Goal: Task Accomplishment & Management: Manage account settings

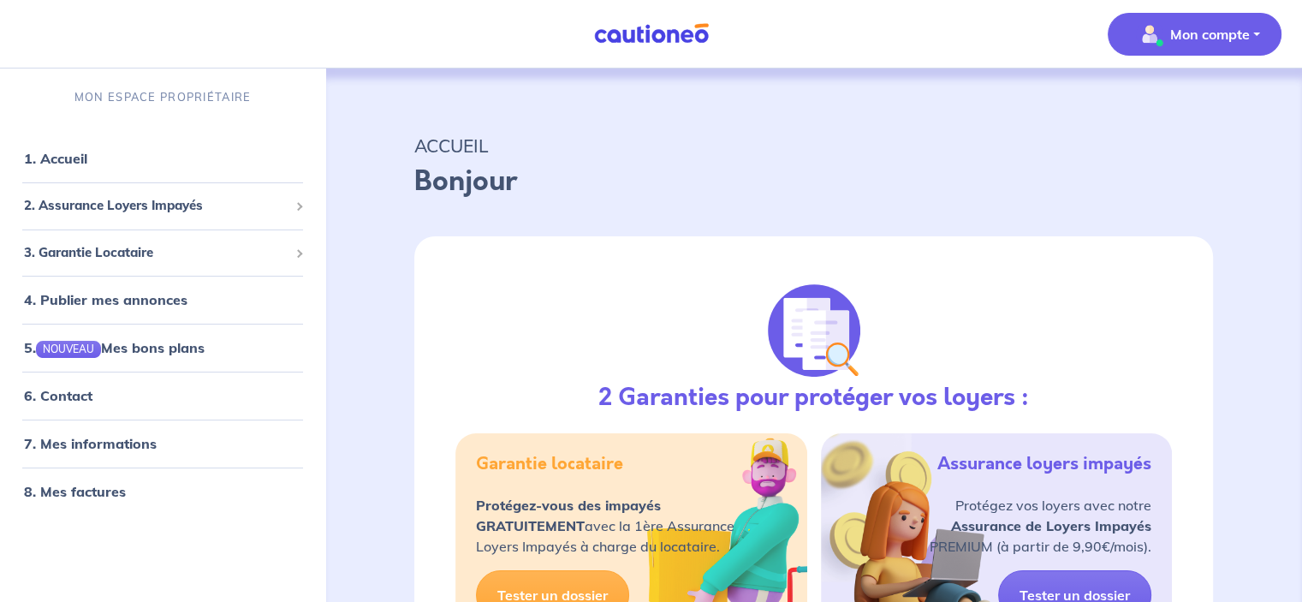
click at [1213, 39] on p "Mon compte" at bounding box center [1210, 34] width 80 height 21
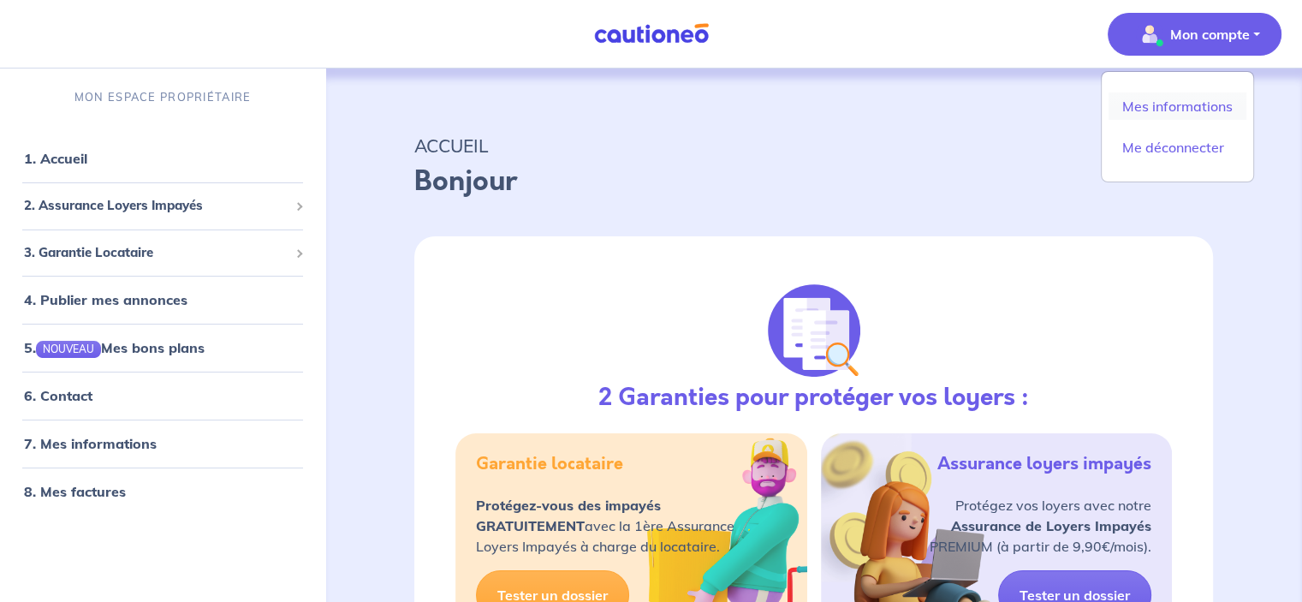
click at [1189, 102] on link "Mes informations" at bounding box center [1177, 105] width 138 height 27
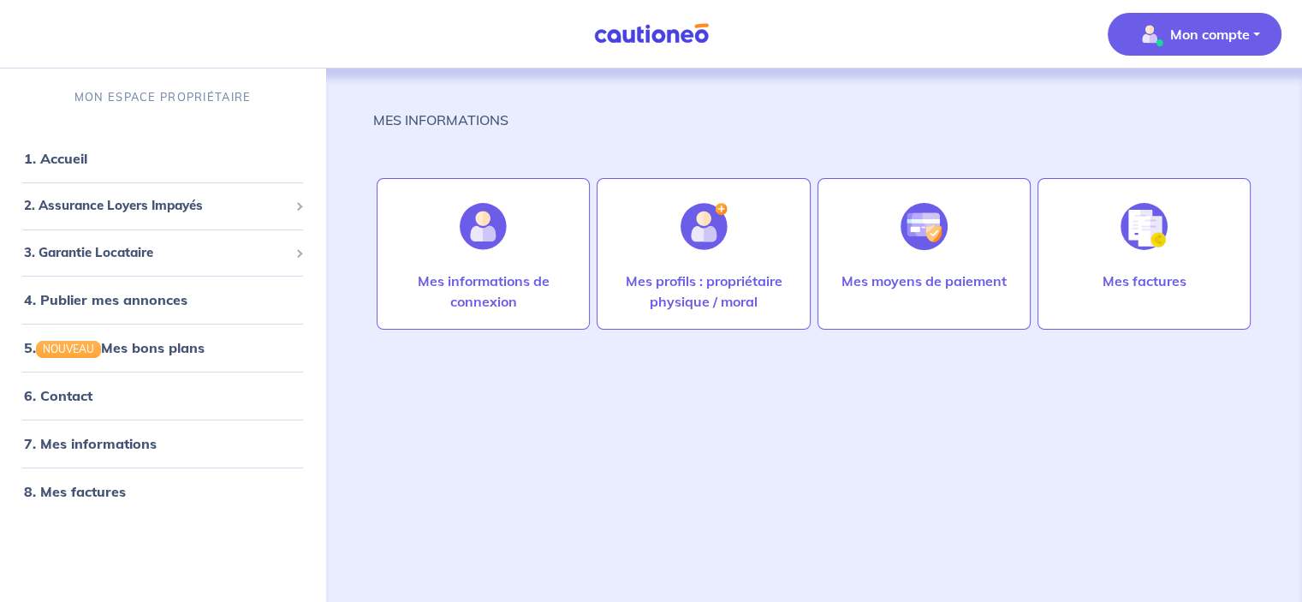
select select "FR"
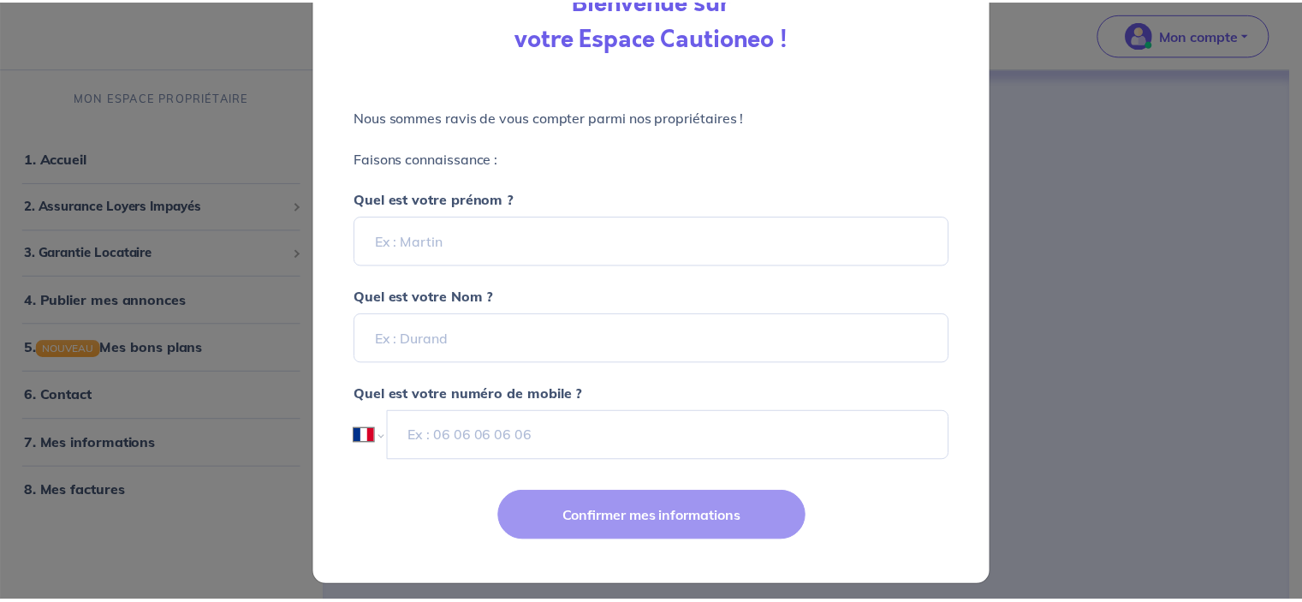
scroll to position [140, 0]
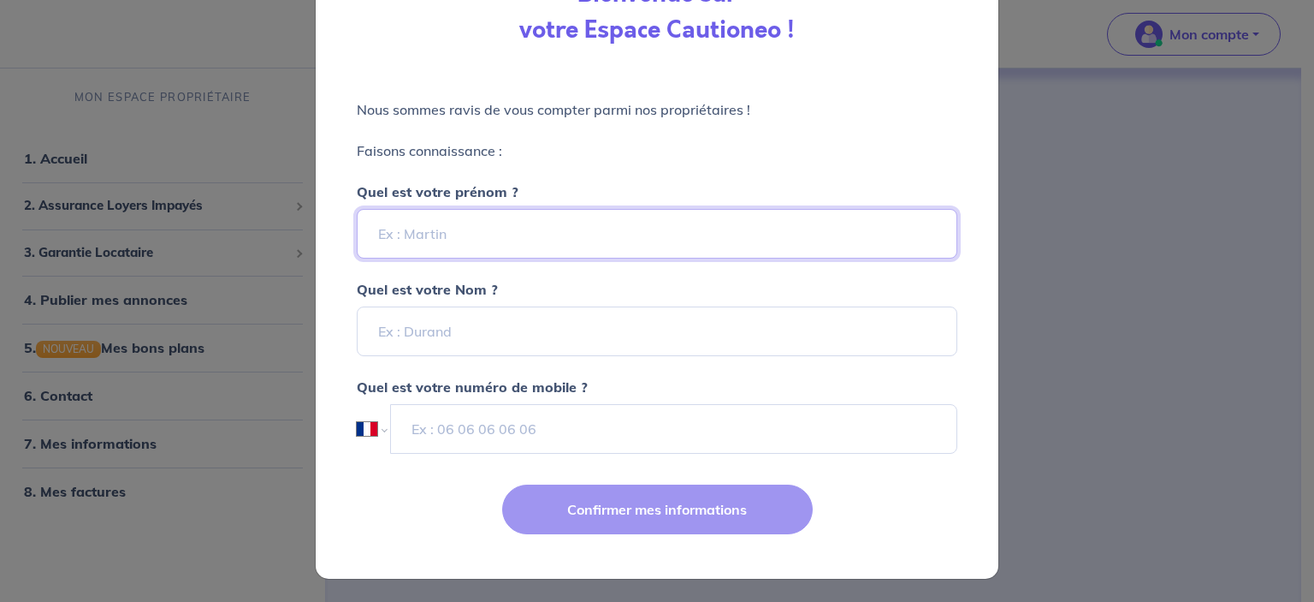
click at [527, 234] on input "Quel est votre prénom ?" at bounding box center [657, 234] width 601 height 50
type input "[PERSON_NAME]"
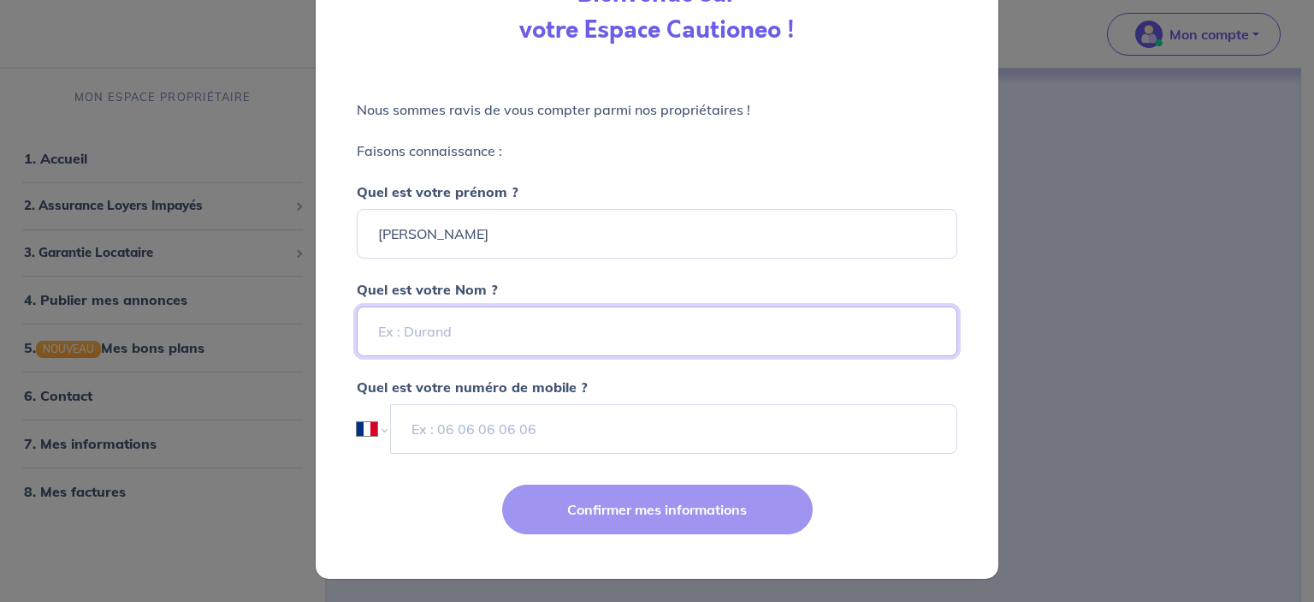
type input "bayard"
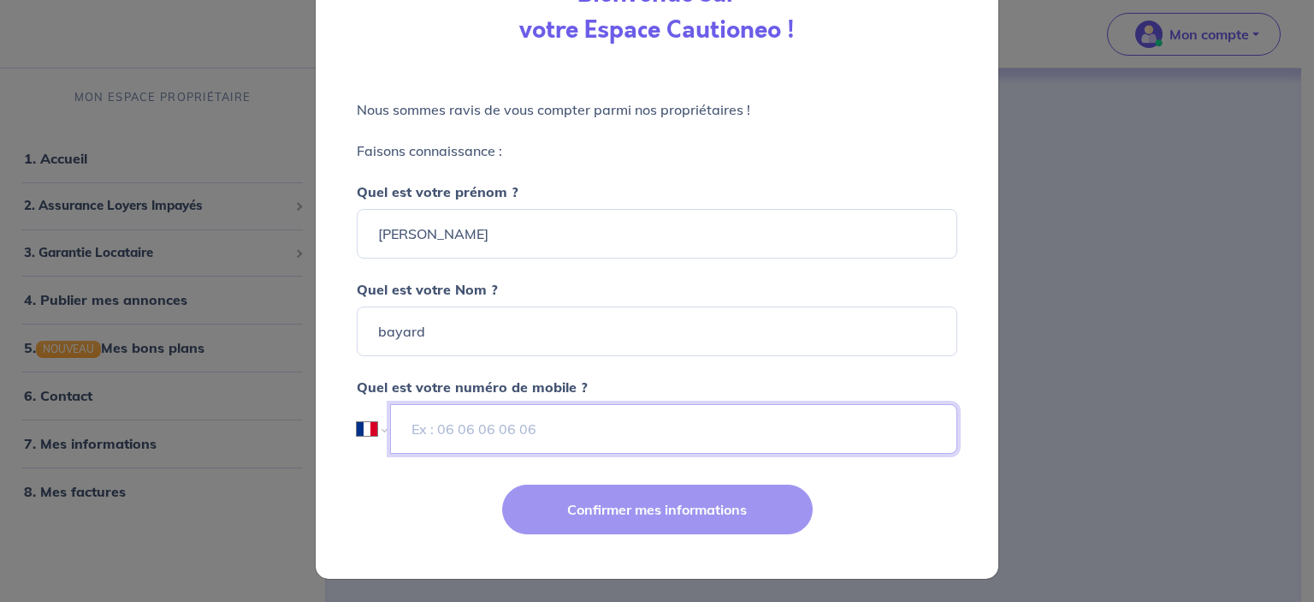
type input "06 66 31 54 56"
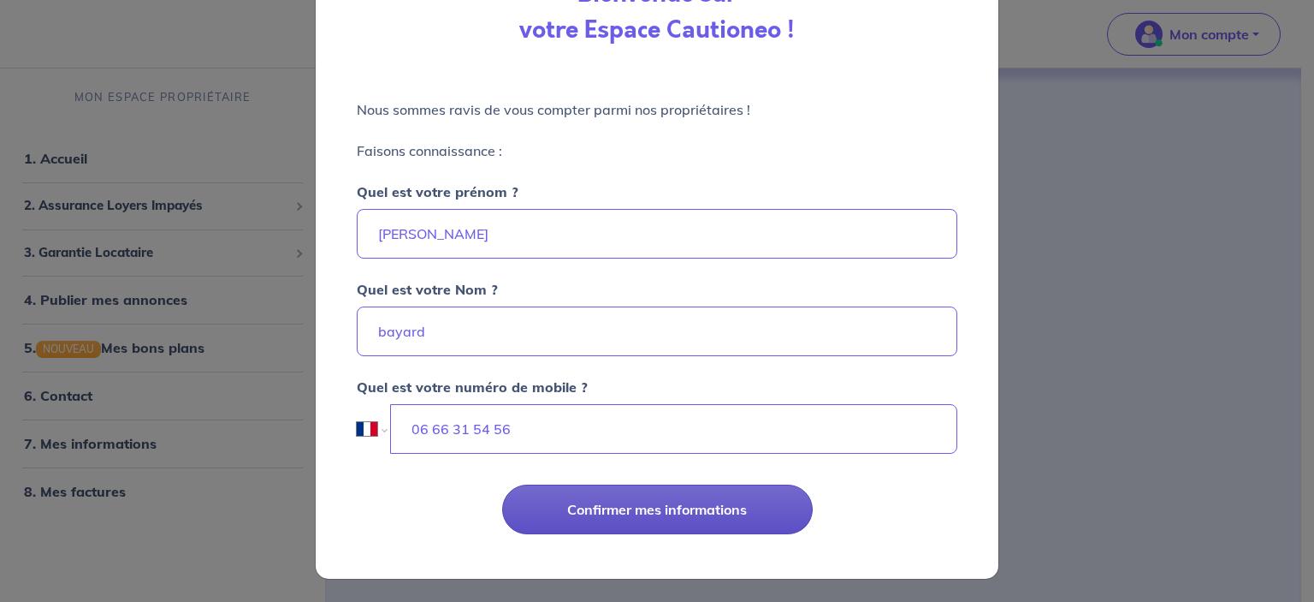
click at [679, 513] on button "Confirmer mes informations" at bounding box center [657, 509] width 311 height 50
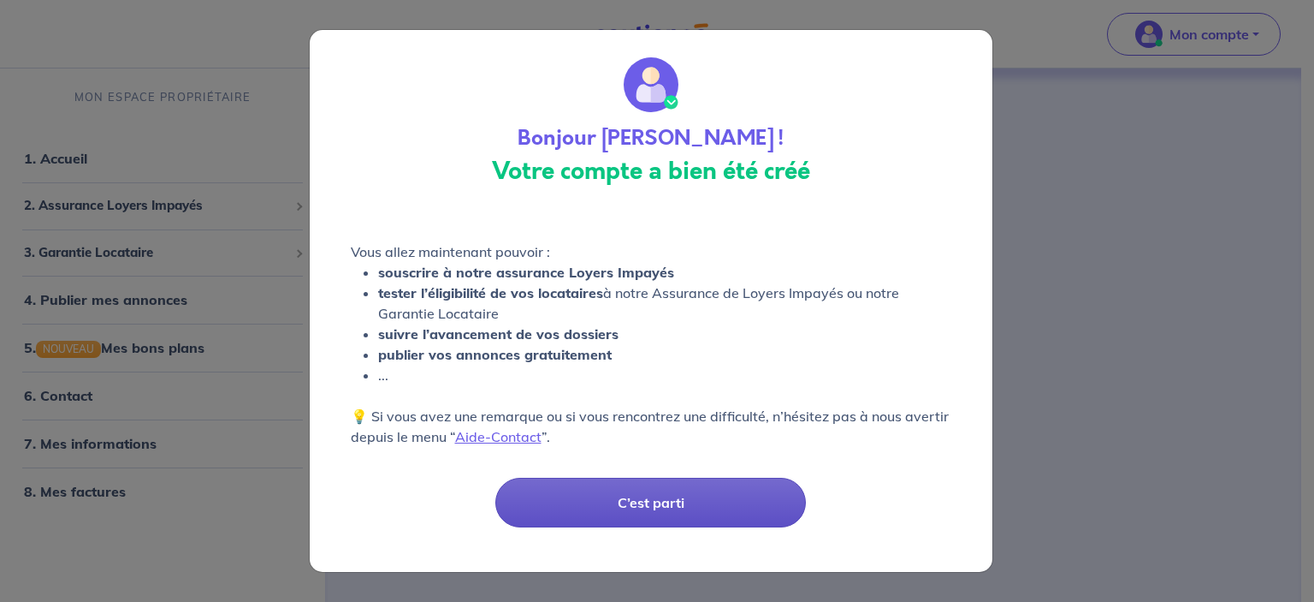
click at [650, 496] on button "C’est parti" at bounding box center [650, 503] width 311 height 50
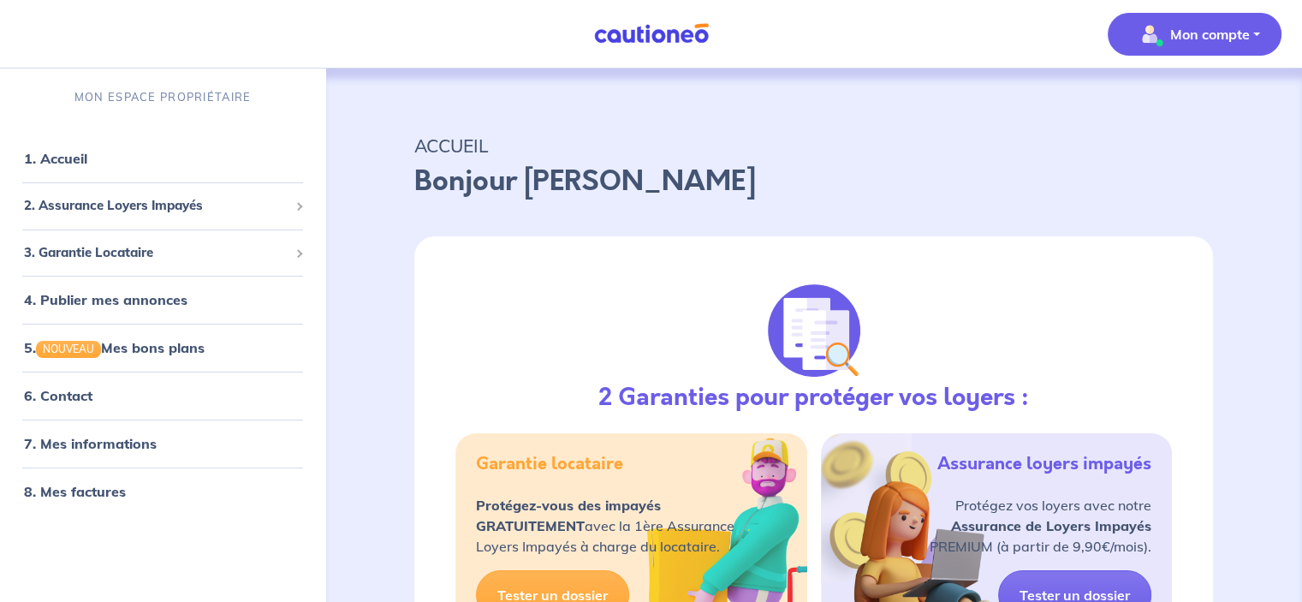
click at [1246, 34] on p "Mon compte" at bounding box center [1210, 34] width 80 height 21
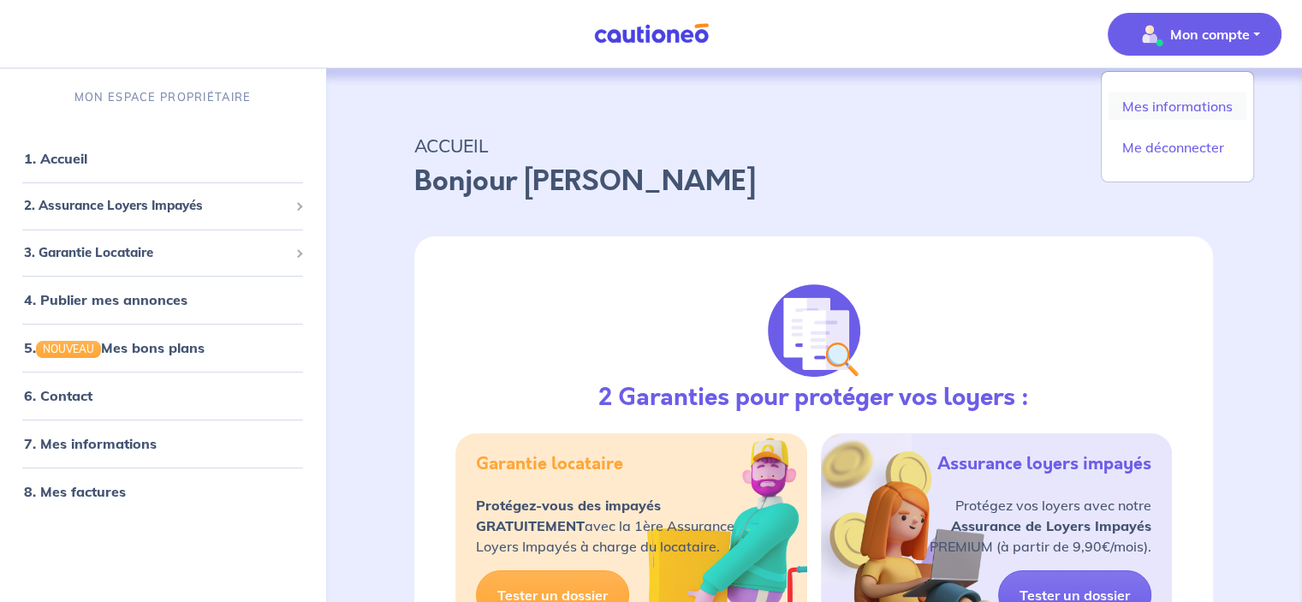
click at [1183, 104] on link "Mes informations" at bounding box center [1177, 105] width 138 height 27
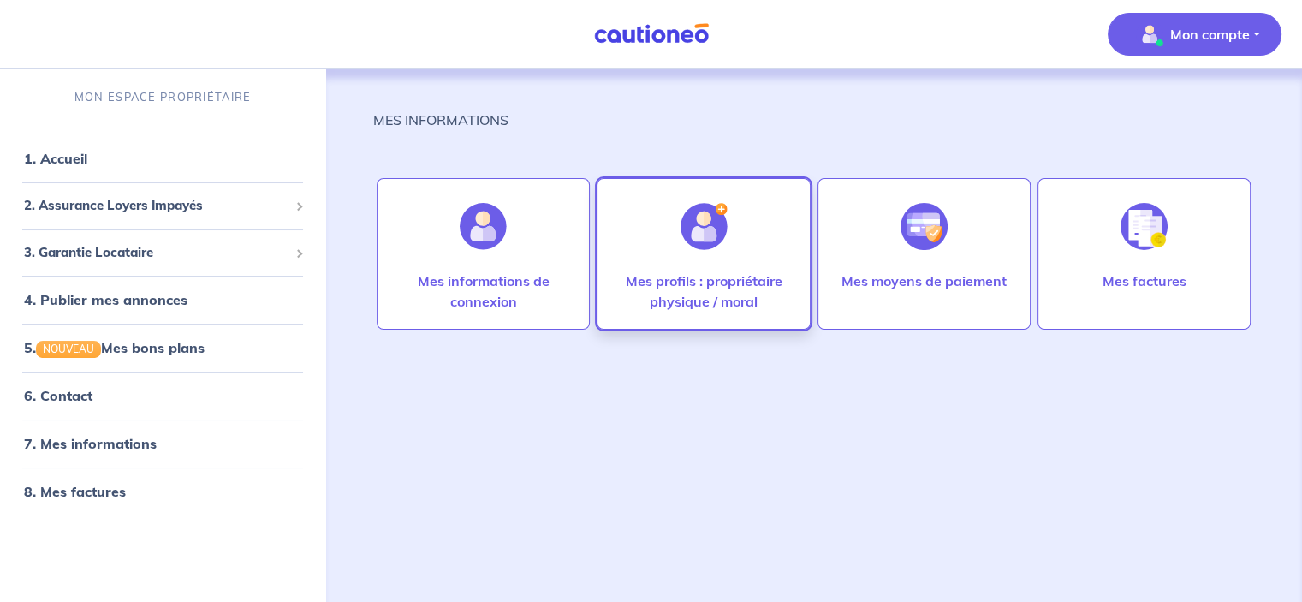
click at [702, 282] on p "Mes profils : propriétaire physique / moral" at bounding box center [702, 290] width 177 height 41
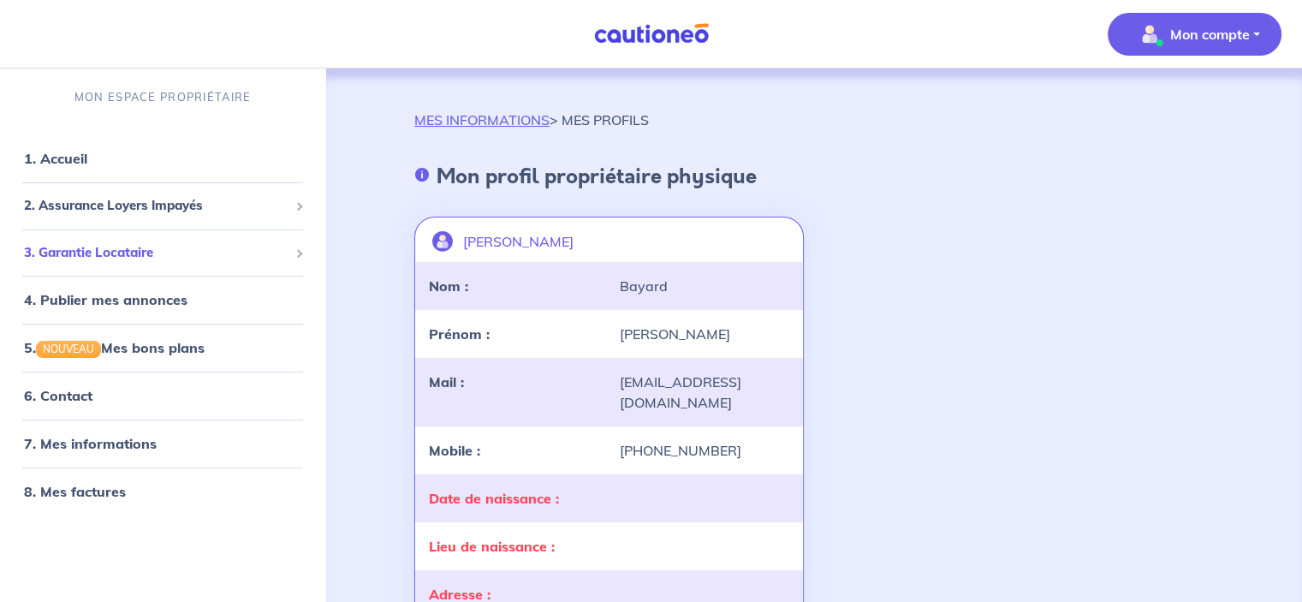
click at [147, 256] on span "3. Garantie Locataire" at bounding box center [156, 253] width 264 height 20
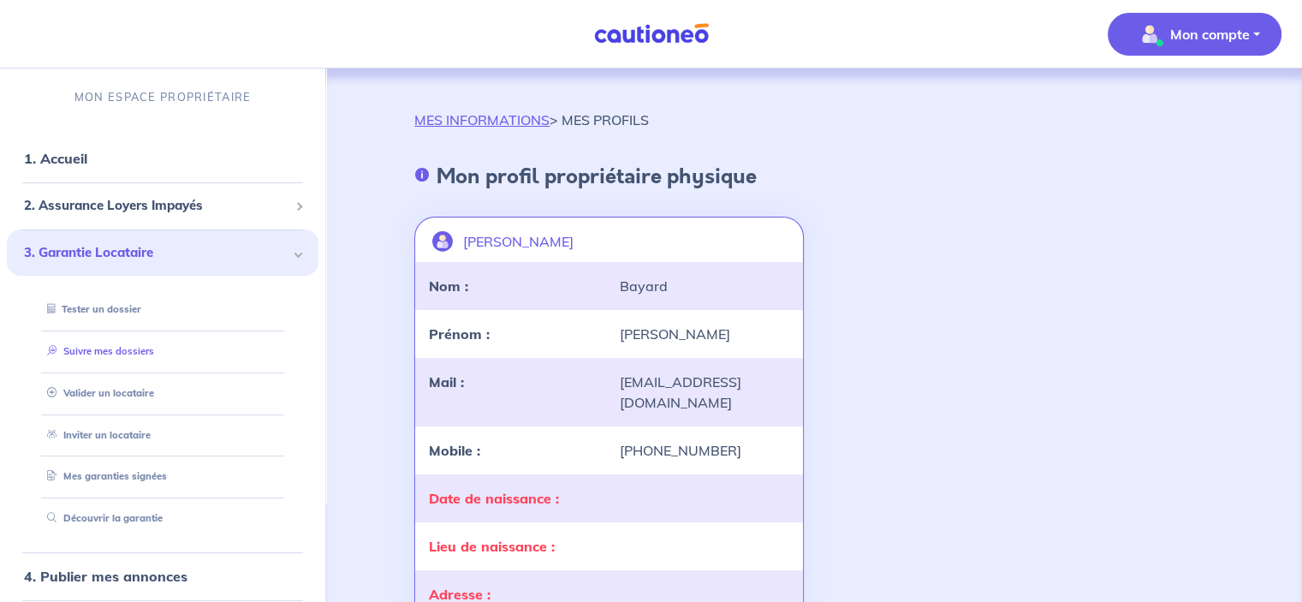
click at [122, 346] on link "Suivre mes dossiers" at bounding box center [97, 351] width 114 height 12
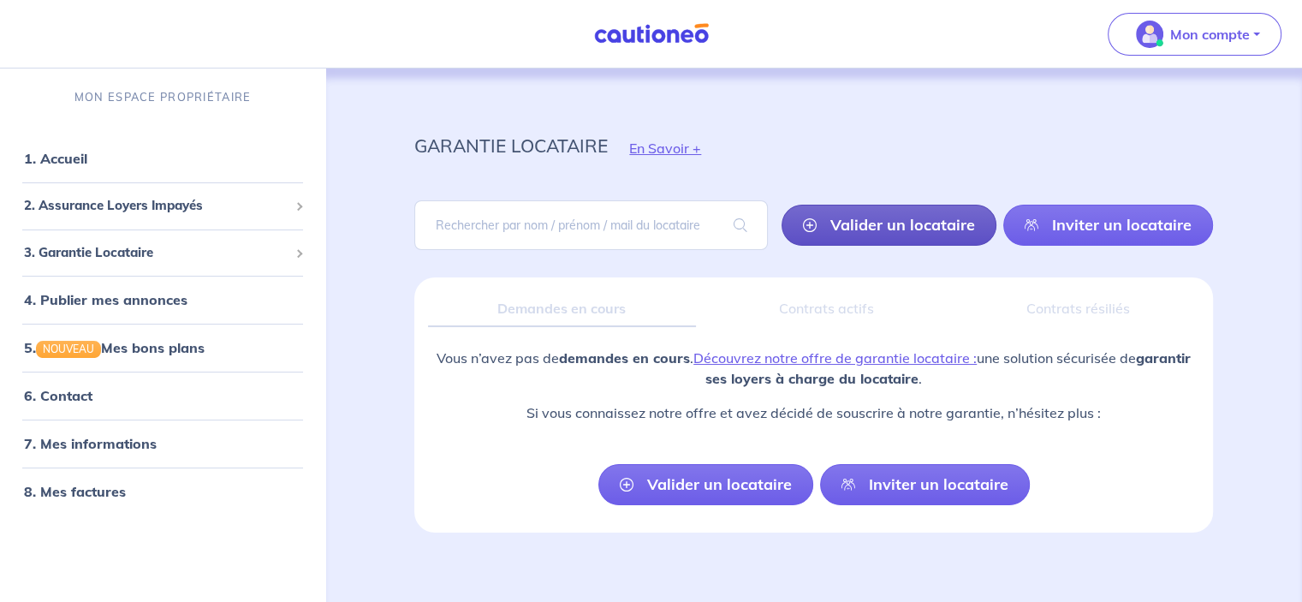
click at [893, 228] on link "Valider un locataire" at bounding box center [888, 225] width 215 height 41
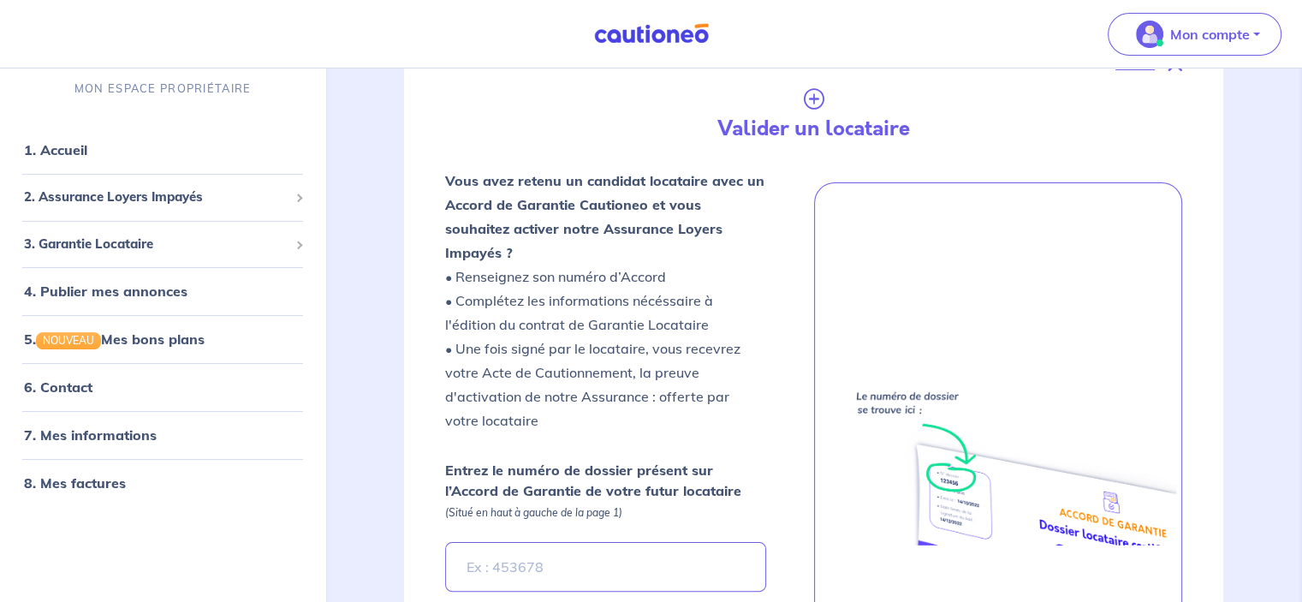
scroll to position [276, 0]
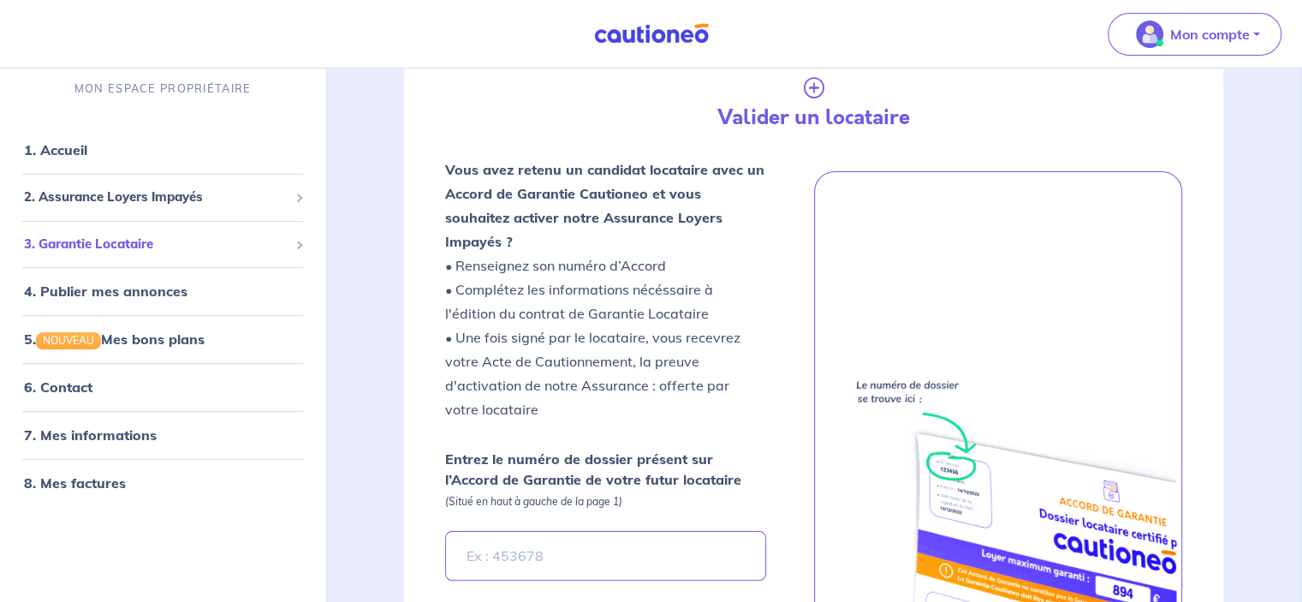
click at [142, 246] on span "3. Garantie Locataire" at bounding box center [156, 244] width 264 height 20
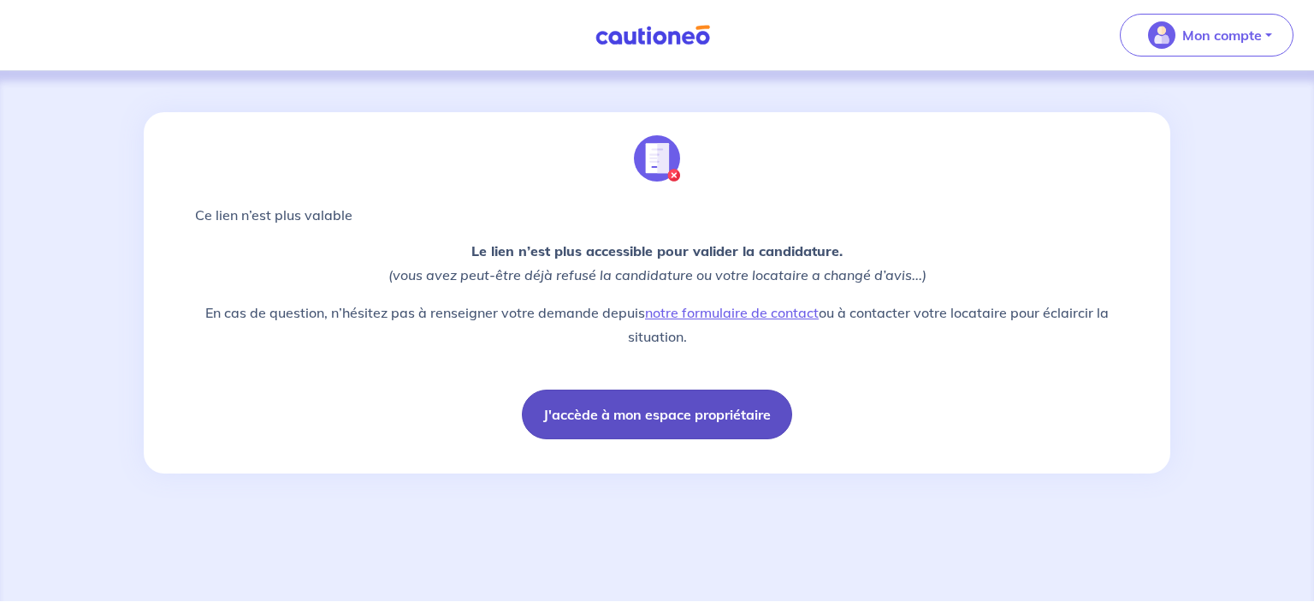
click at [671, 426] on button "J'accède à mon espace propriétaire" at bounding box center [657, 414] width 270 height 50
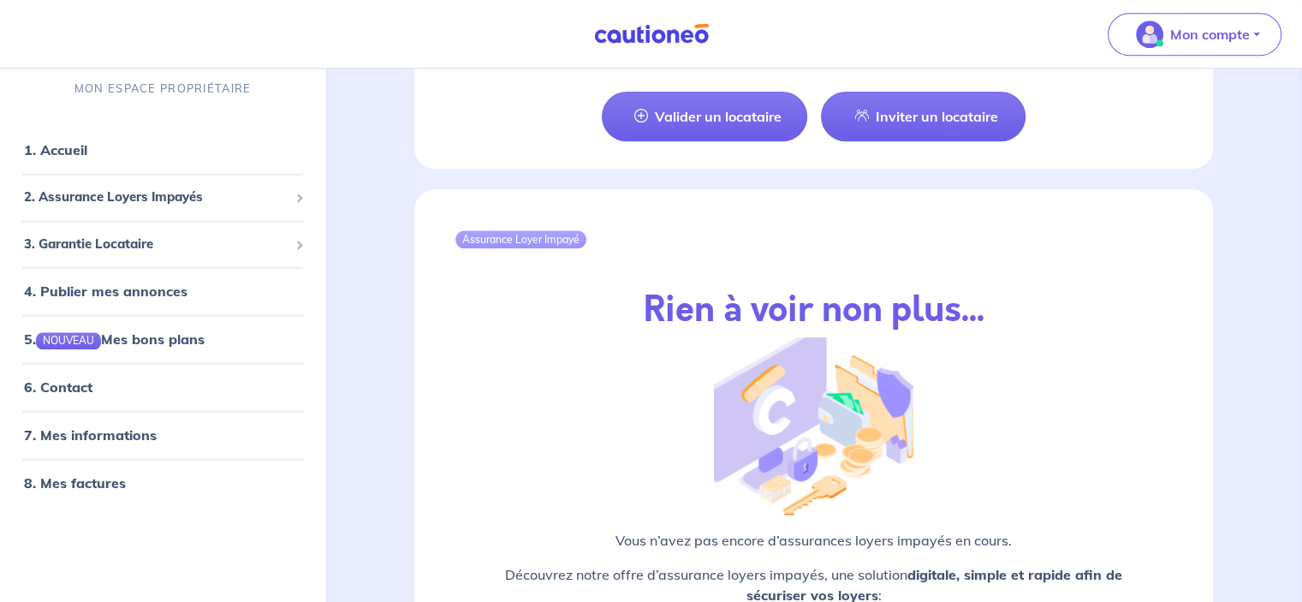
scroll to position [2030, 0]
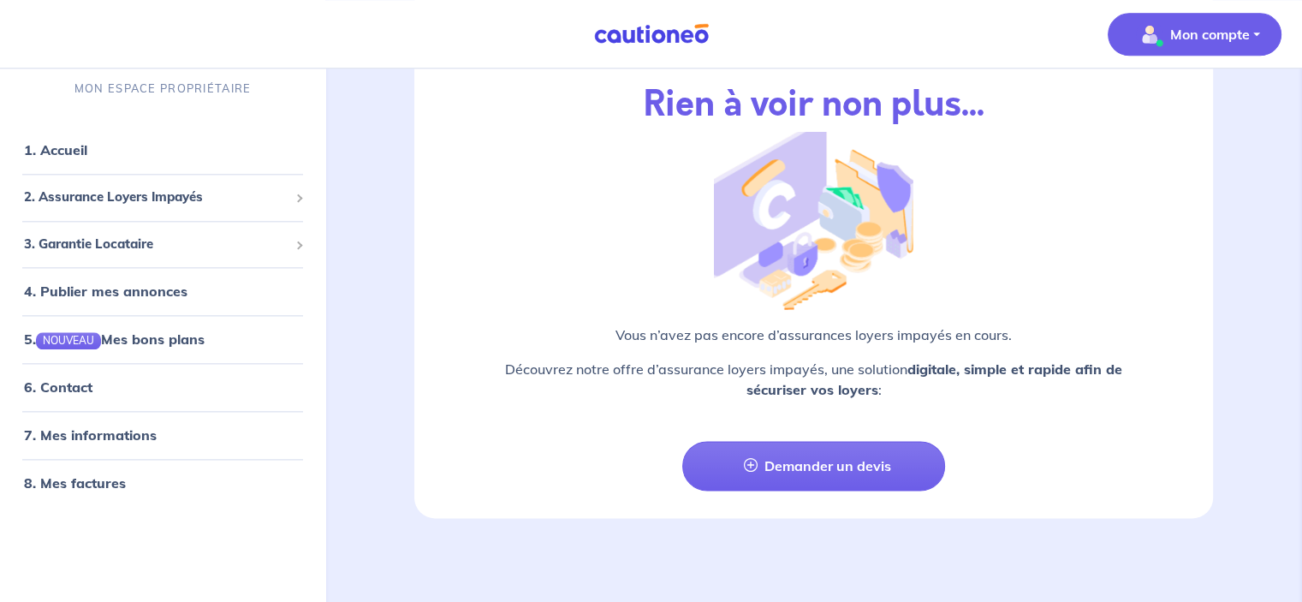
click at [1236, 37] on p "Mon compte" at bounding box center [1210, 34] width 80 height 21
click at [1198, 100] on link "Mes informations" at bounding box center [1177, 105] width 138 height 27
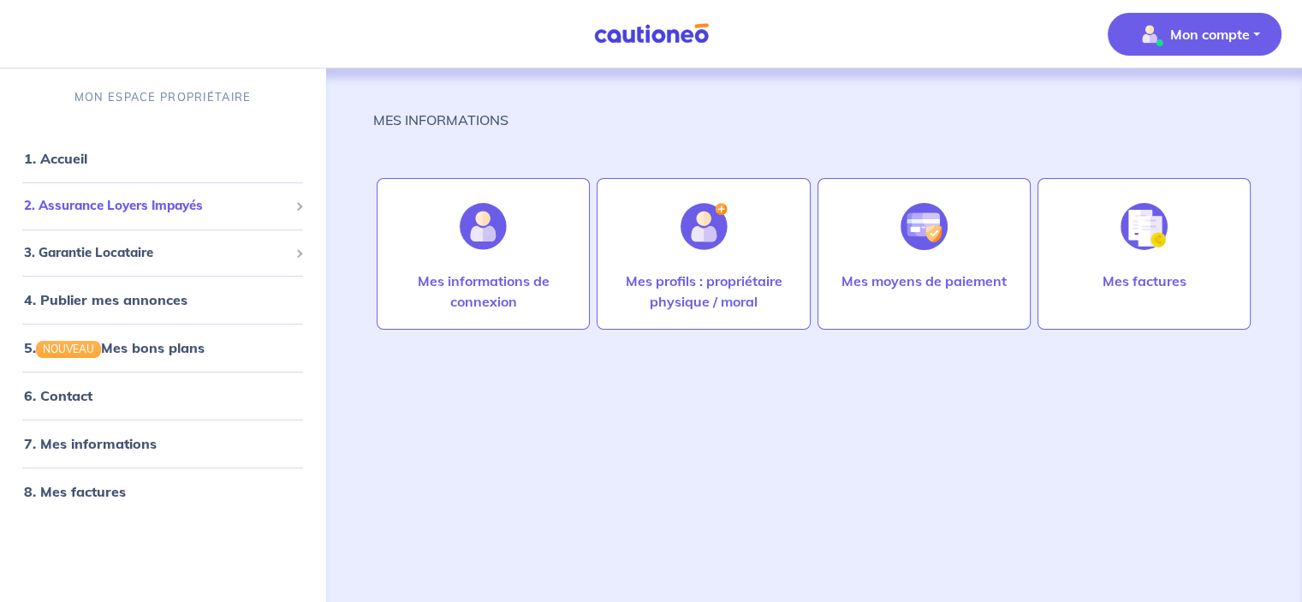
click at [118, 204] on span "2. Assurance Loyers Impayés" at bounding box center [156, 206] width 264 height 20
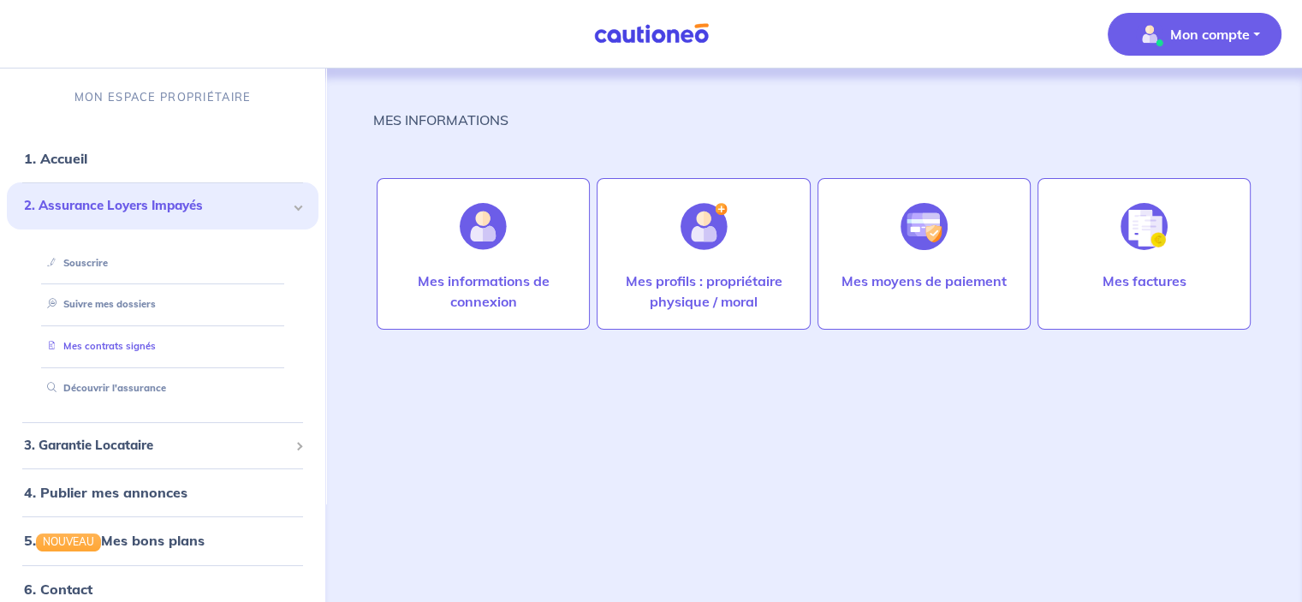
click at [119, 341] on link "Mes contrats signés" at bounding box center [98, 346] width 116 height 12
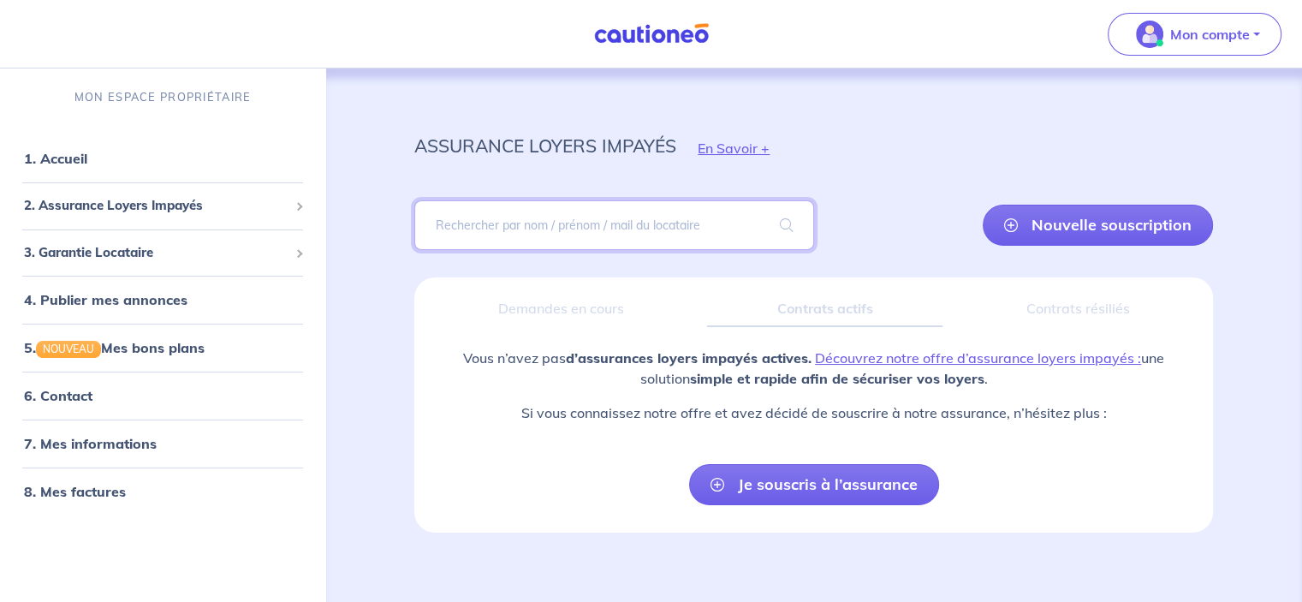
click at [608, 222] on input "search" at bounding box center [613, 225] width 399 height 50
type input "guerin"
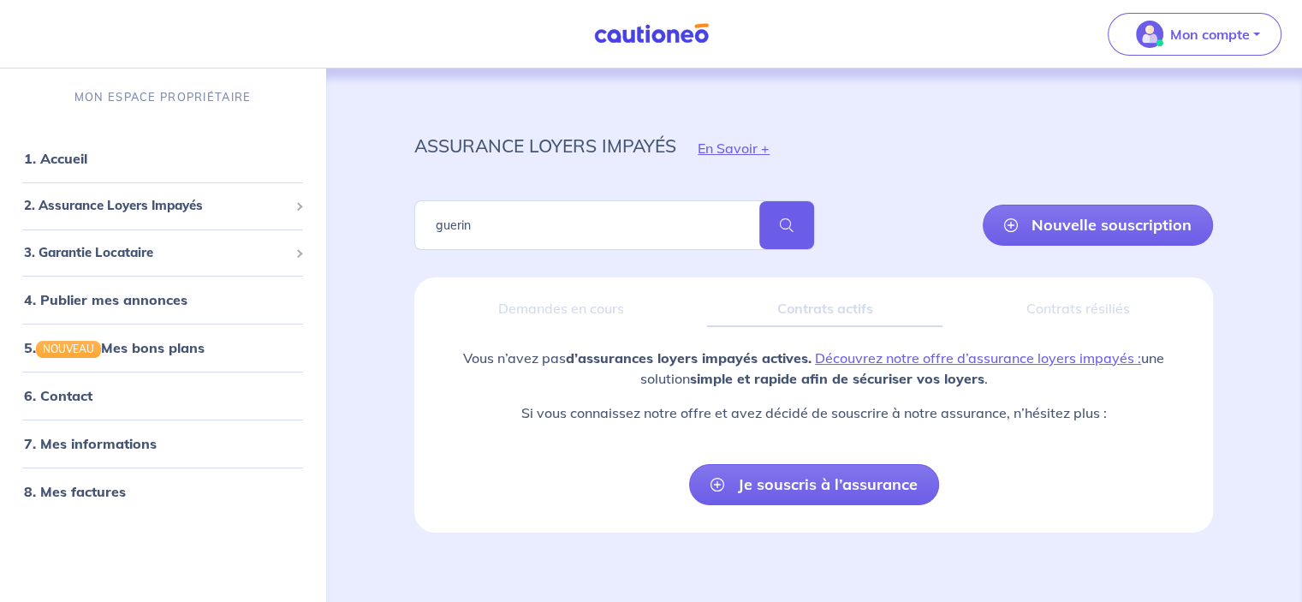
click at [793, 218] on span at bounding box center [786, 225] width 55 height 48
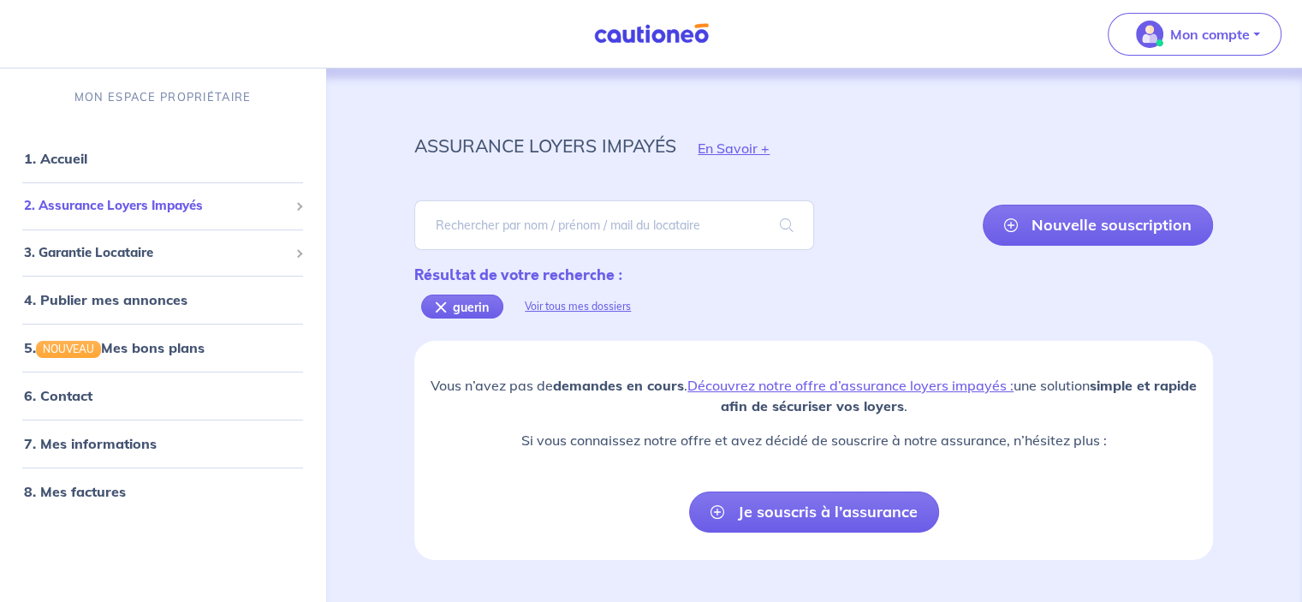
click at [197, 202] on span "2. Assurance Loyers Impayés" at bounding box center [156, 206] width 264 height 20
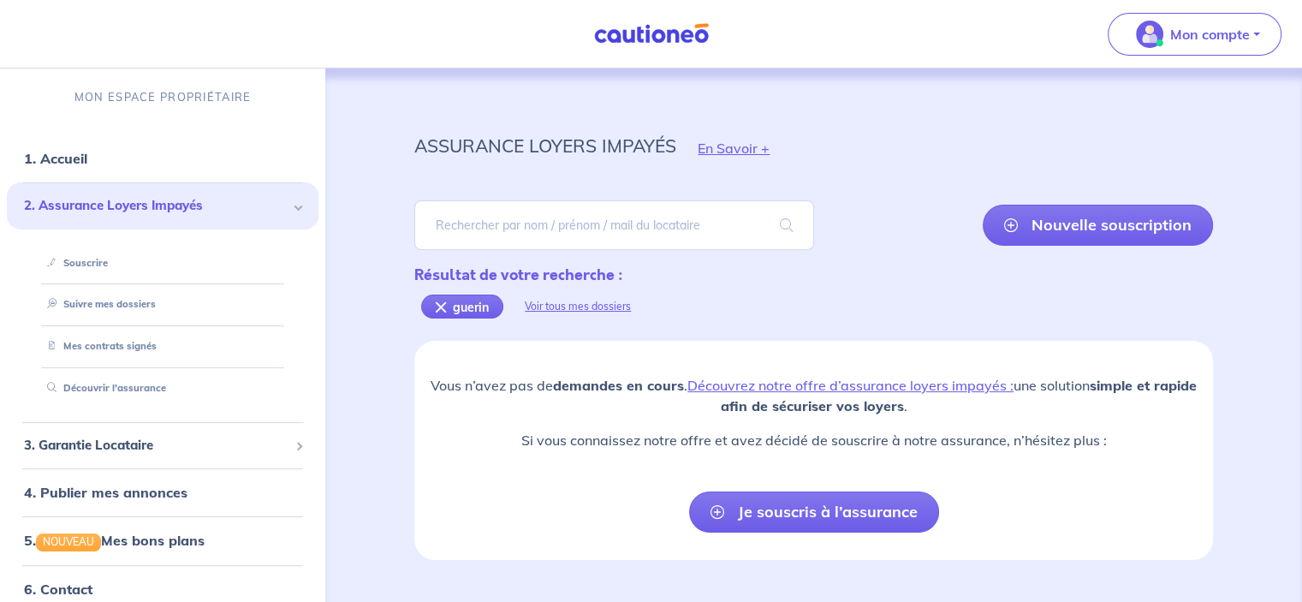
click at [197, 202] on span "2. Assurance Loyers Impayés" at bounding box center [156, 206] width 264 height 20
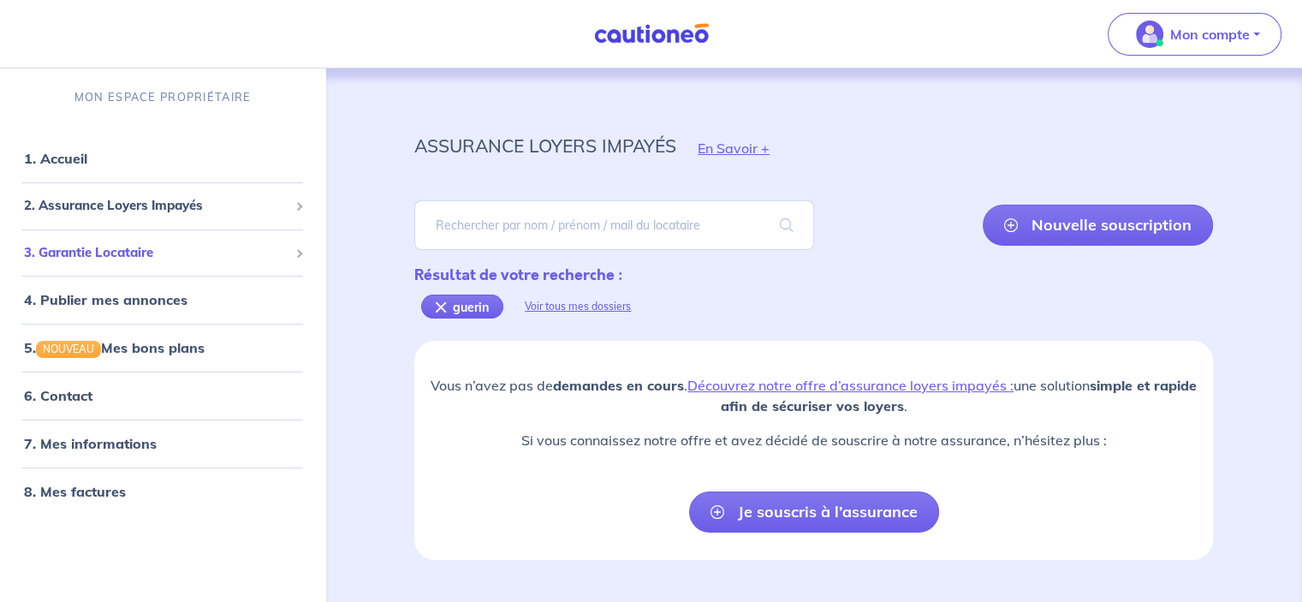
click at [147, 247] on span "3. Garantie Locataire" at bounding box center [156, 253] width 264 height 20
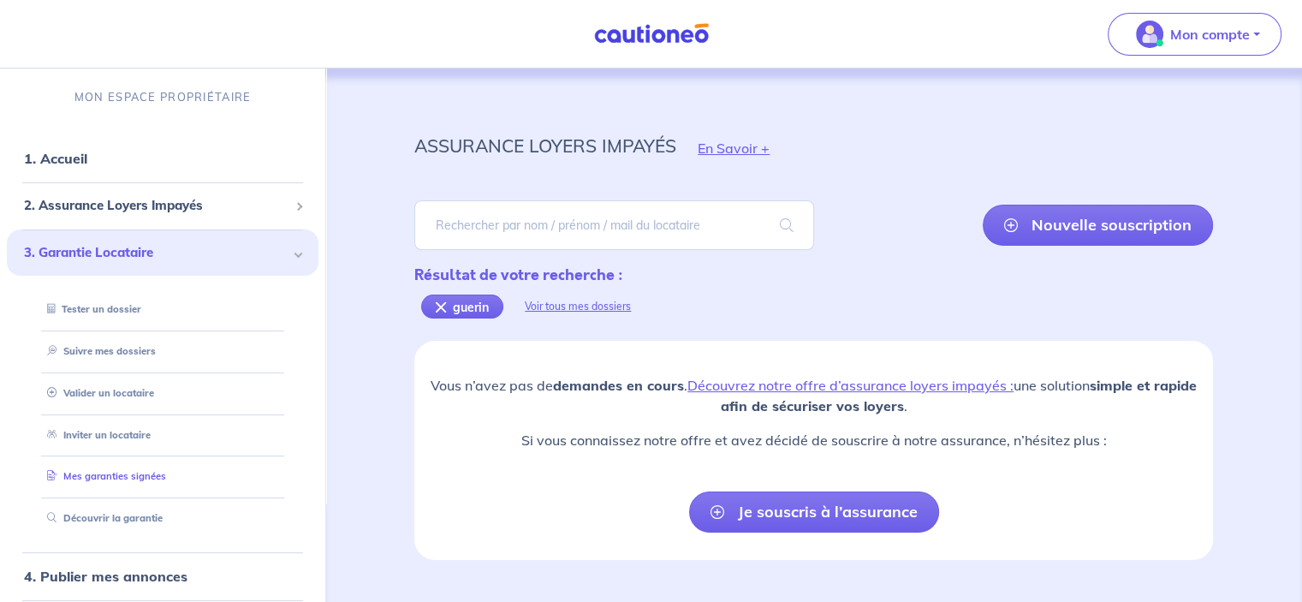
click at [116, 474] on link "Mes garanties signées" at bounding box center [103, 476] width 126 height 12
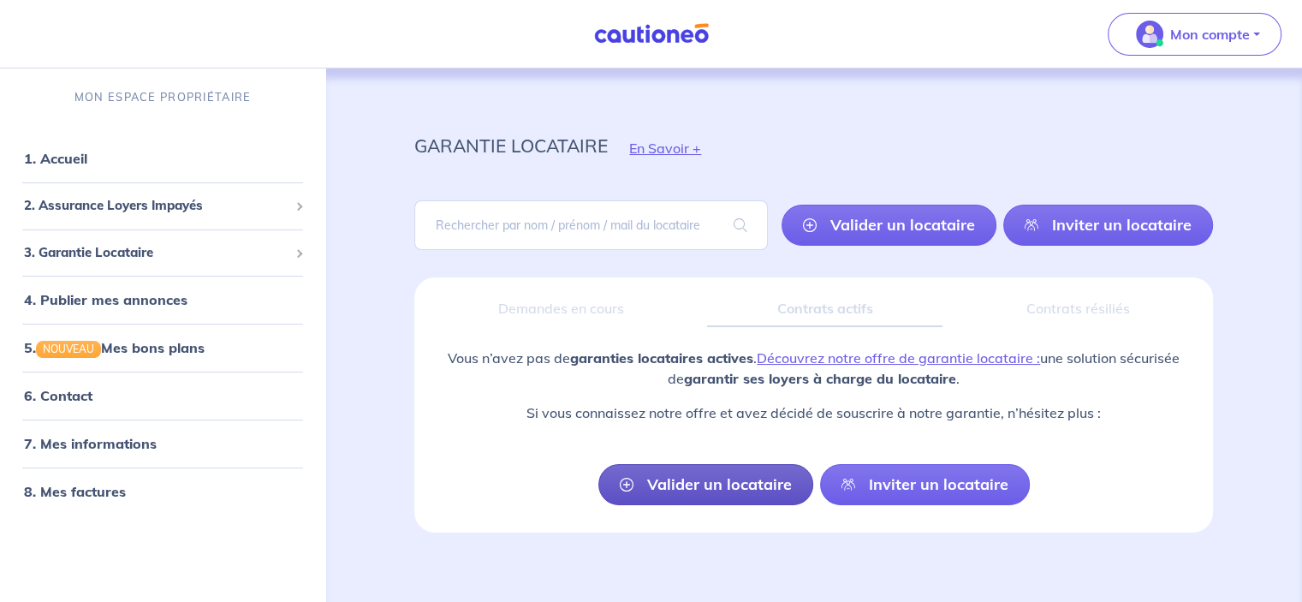
click at [712, 486] on link "Valider un locataire" at bounding box center [705, 484] width 215 height 41
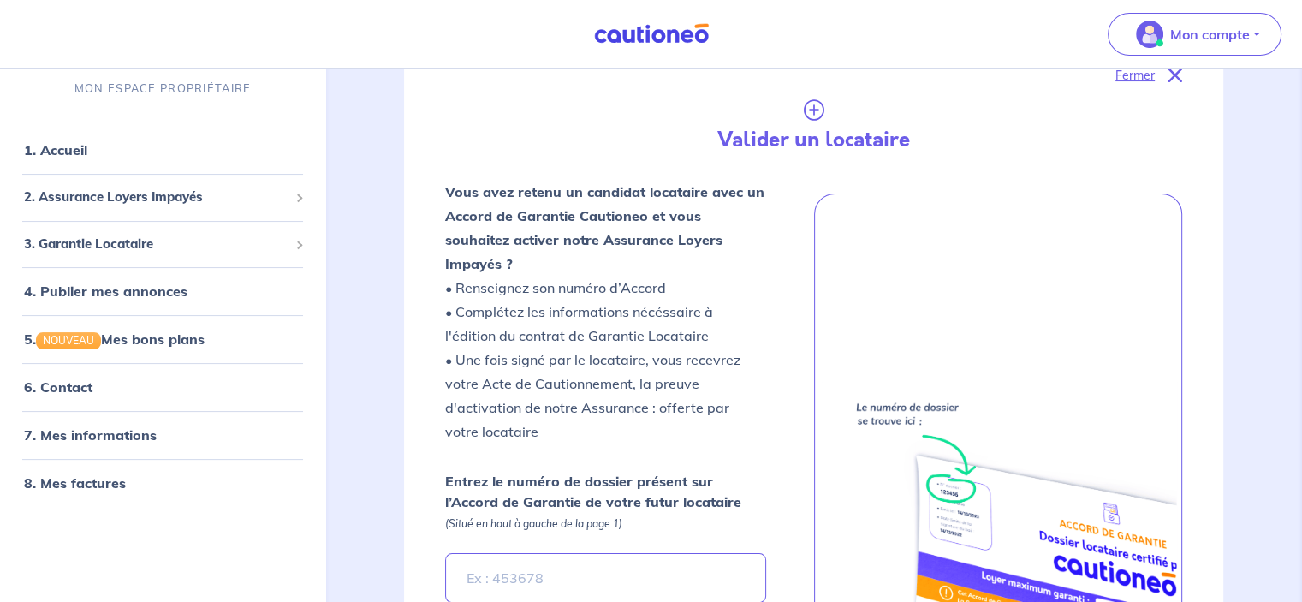
scroll to position [276, 0]
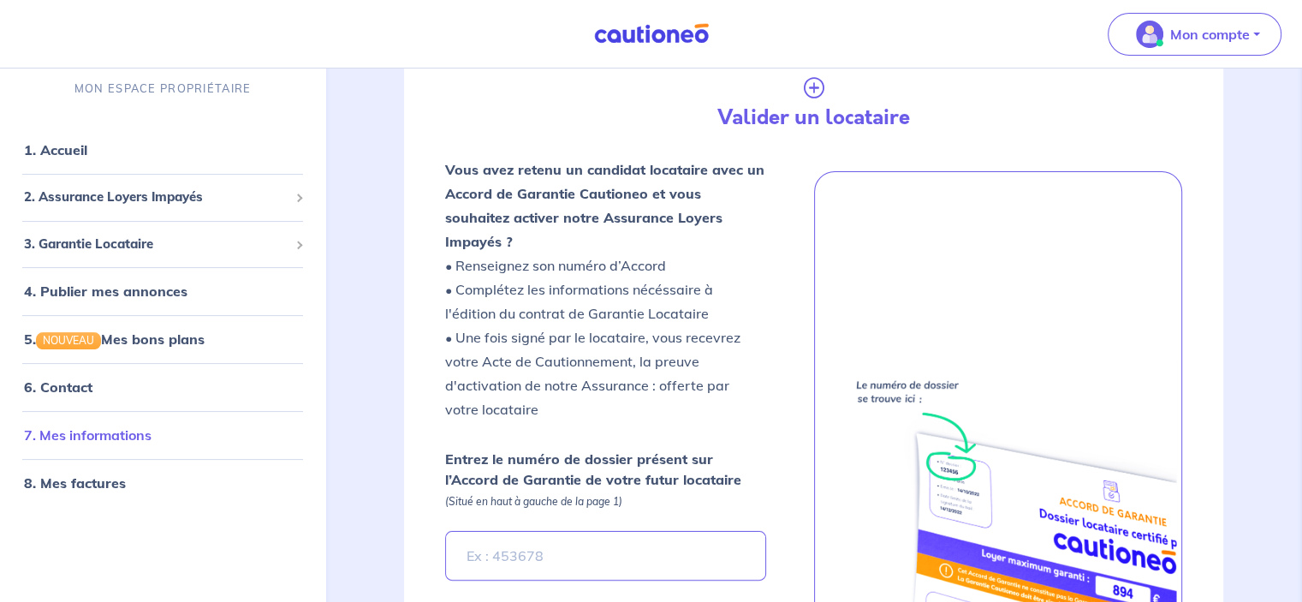
click at [116, 431] on link "7. Mes informations" at bounding box center [88, 435] width 128 height 17
